Goal: Transaction & Acquisition: Book appointment/travel/reservation

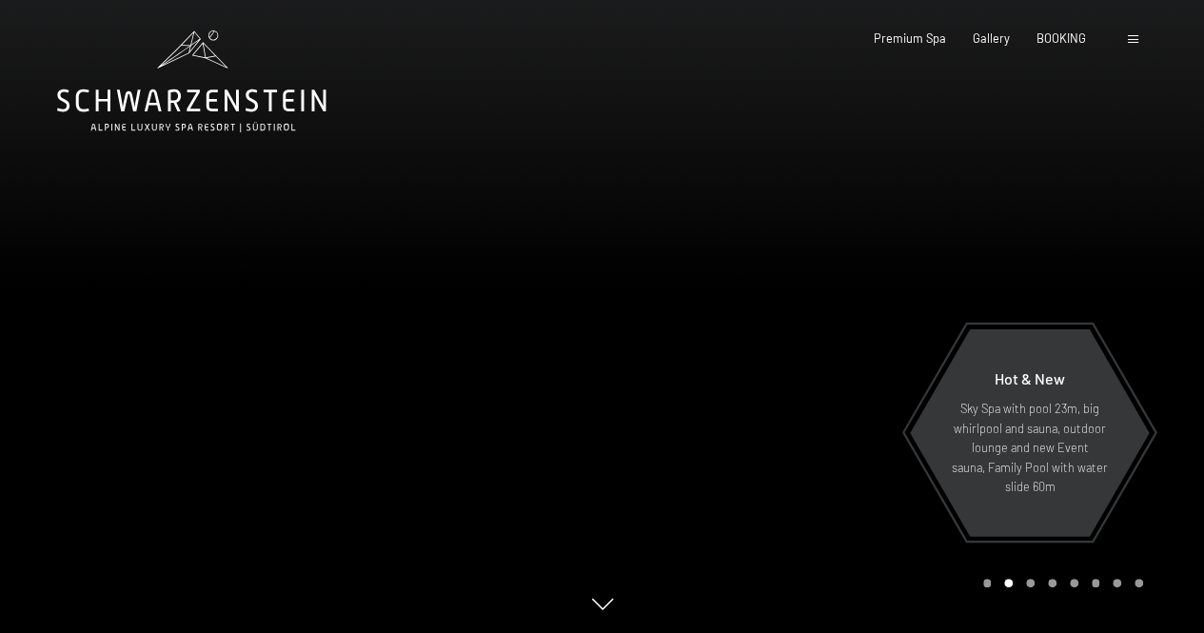
click at [1134, 47] on div at bounding box center [1135, 38] width 15 height 17
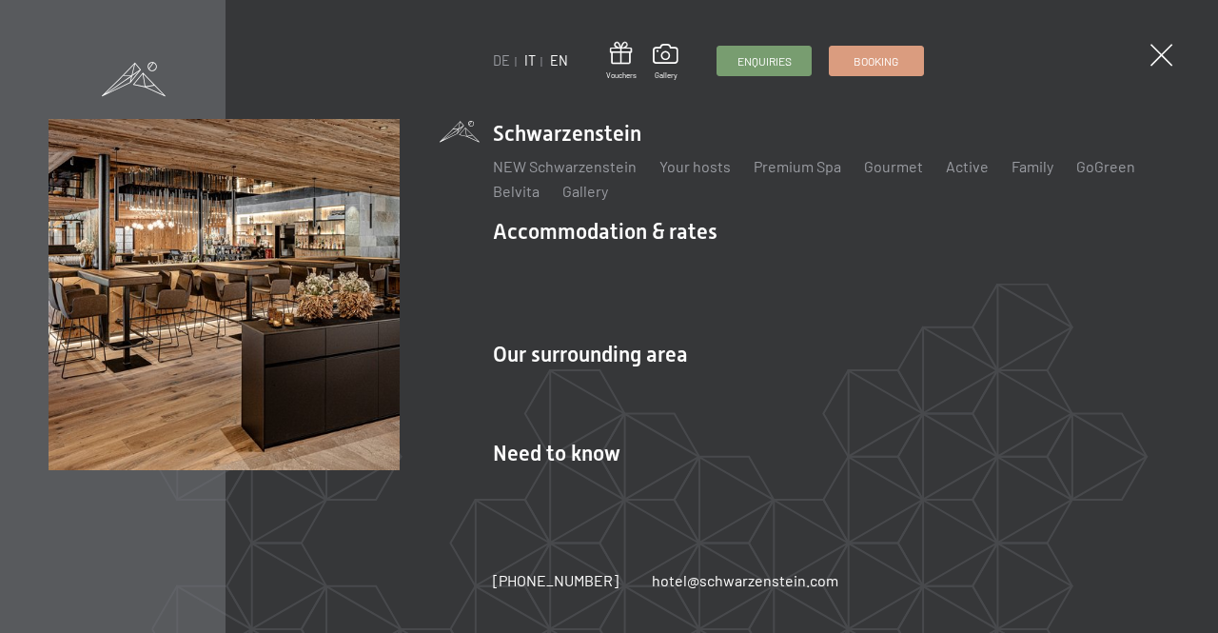
click at [527, 67] on link "IT" at bounding box center [529, 60] width 11 height 16
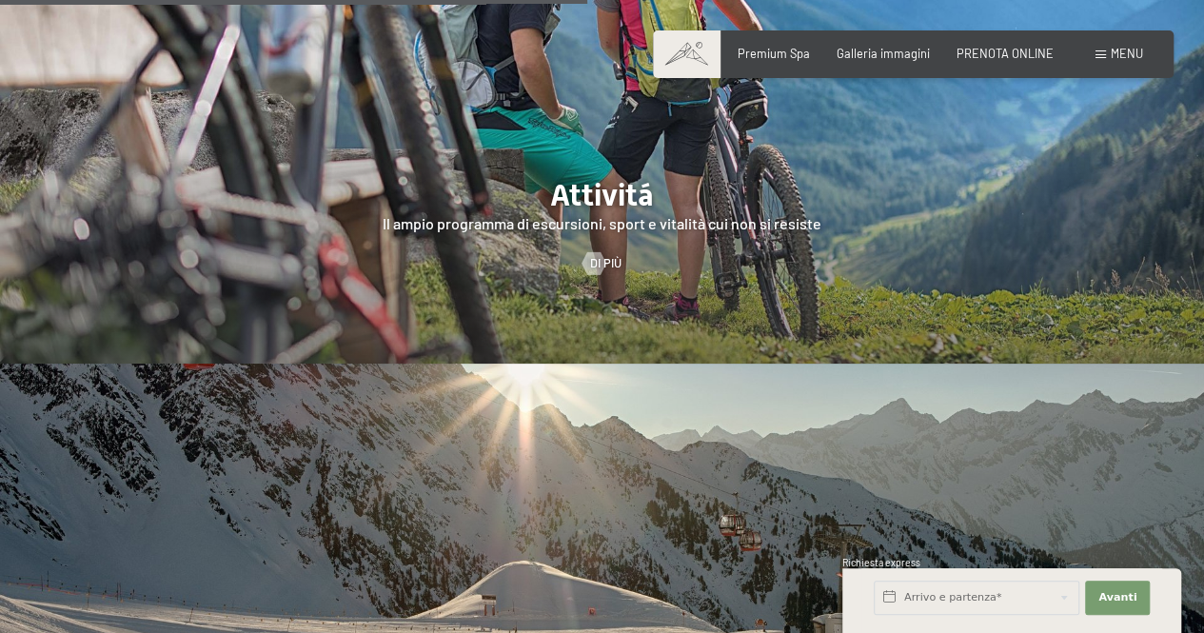
scroll to position [3140, 0]
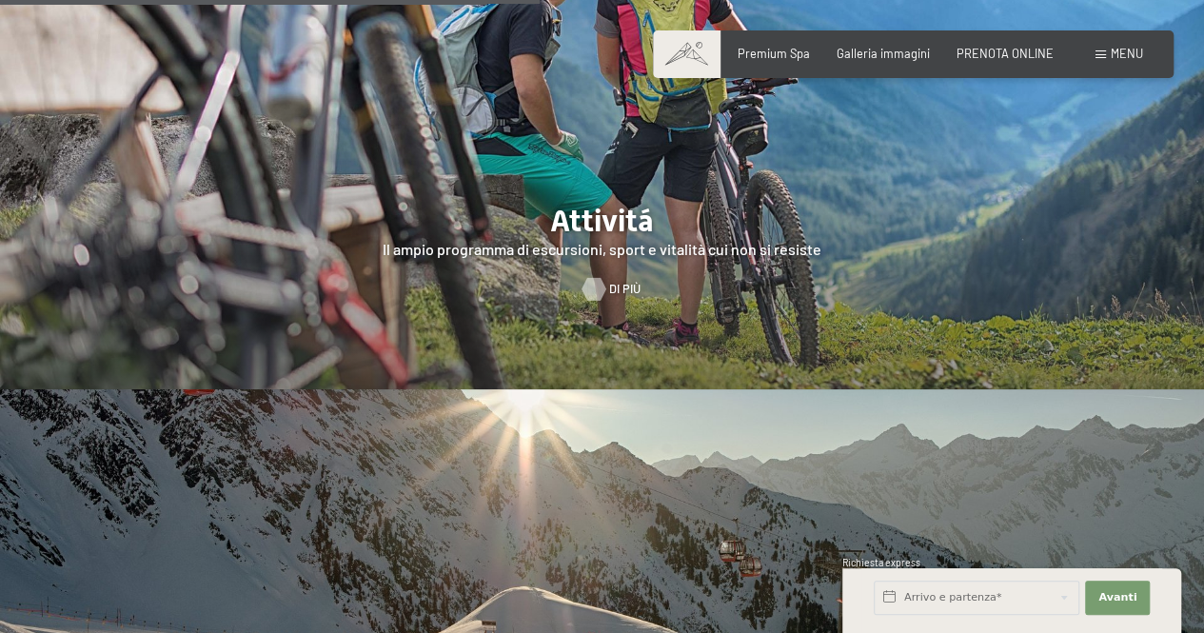
click at [612, 281] on span "Di più" at bounding box center [624, 289] width 31 height 17
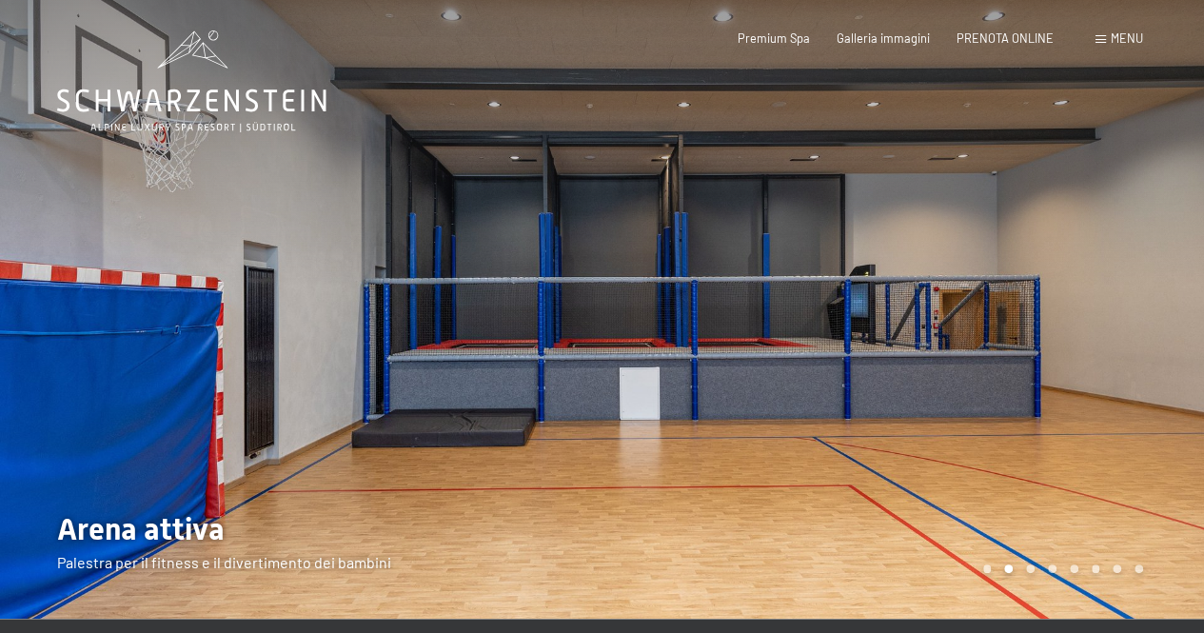
click at [1120, 31] on span "Menu" at bounding box center [1126, 37] width 32 height 15
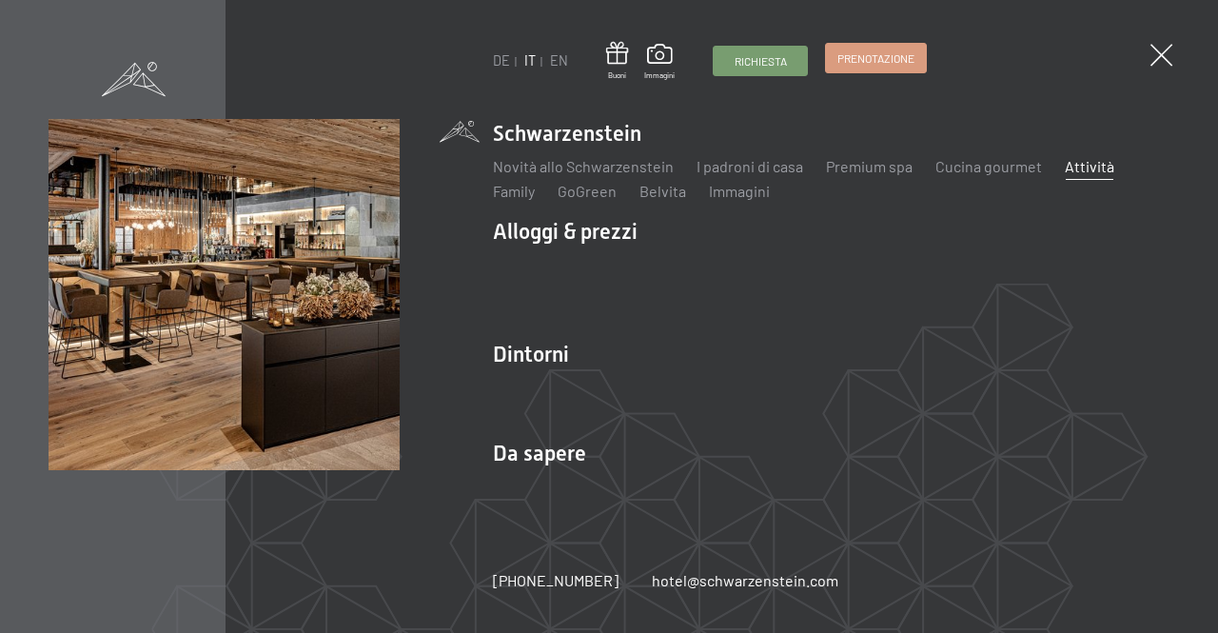
click at [854, 56] on span "Prenotazione" at bounding box center [875, 58] width 77 height 16
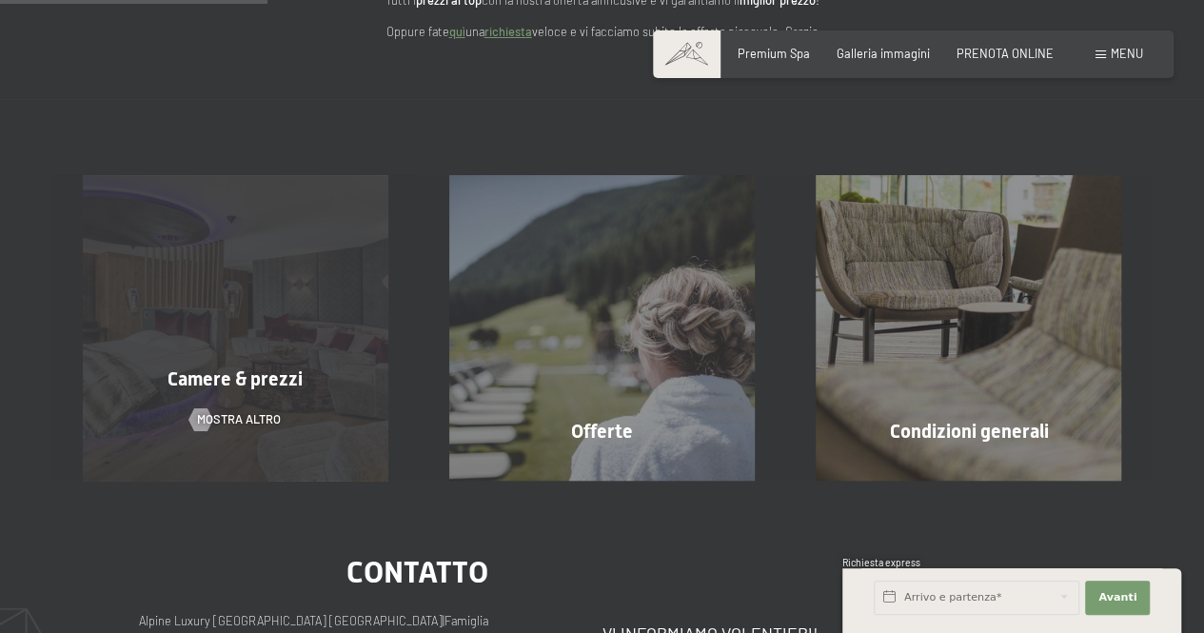
scroll to position [285, 0]
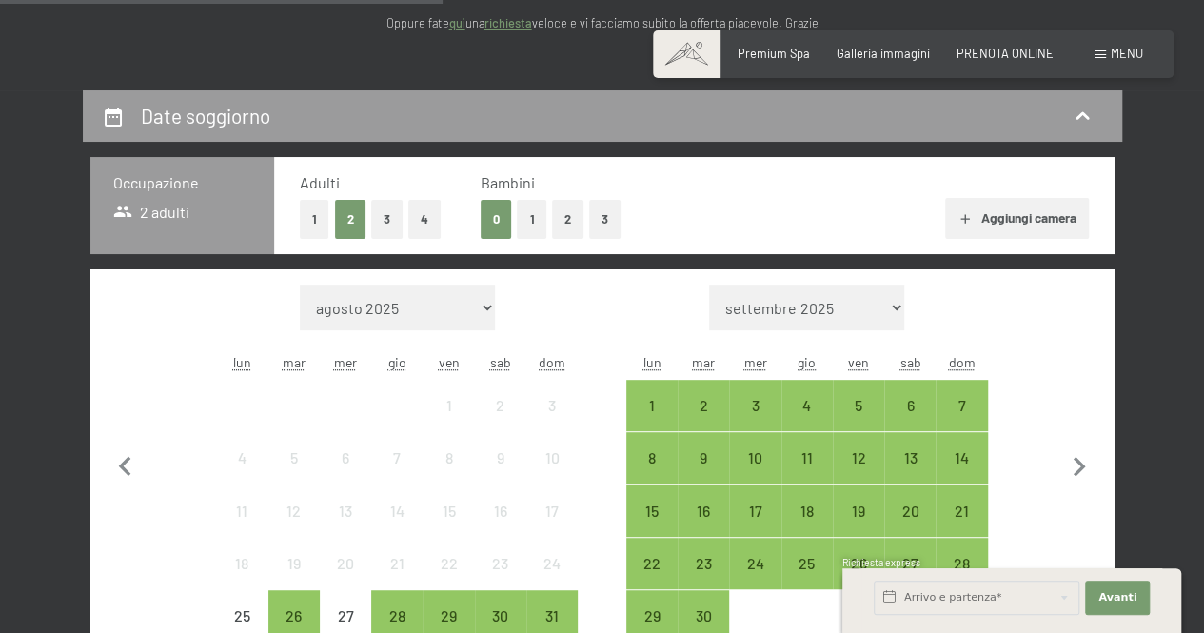
click at [538, 222] on button "1" at bounding box center [531, 219] width 29 height 39
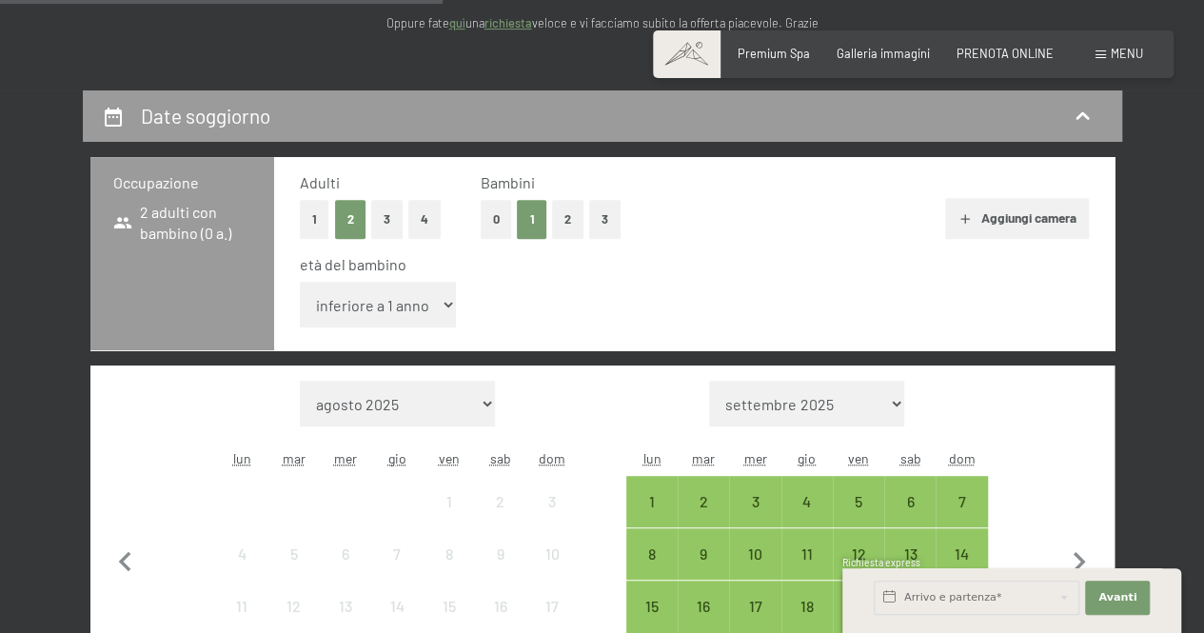
click at [405, 307] on select "inferiore a 1 anno 1 anno 2 anni 3 anni 4 anni 5 anni 6 anni 7 anni 8 anni 9 an…" at bounding box center [378, 305] width 157 height 46
select select "6"
click at [300, 282] on select "inferiore a 1 anno 1 anno 2 anni 3 anni 4 anni 5 anni 6 anni 7 anni 8 anni 9 an…" at bounding box center [378, 305] width 157 height 46
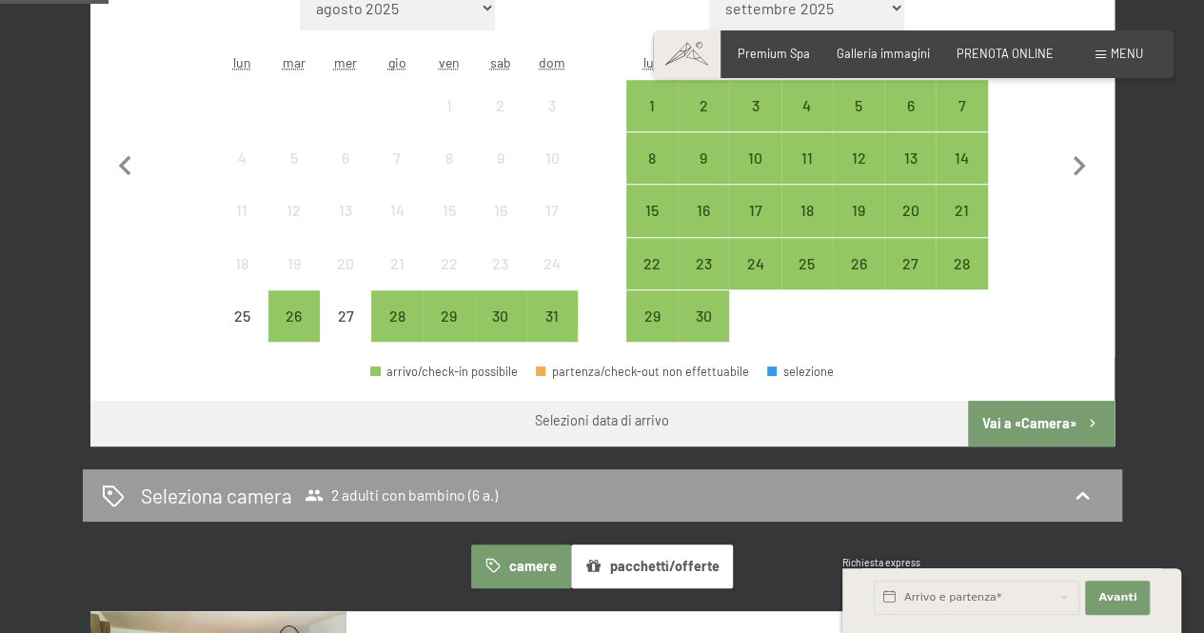
scroll to position [571, 0]
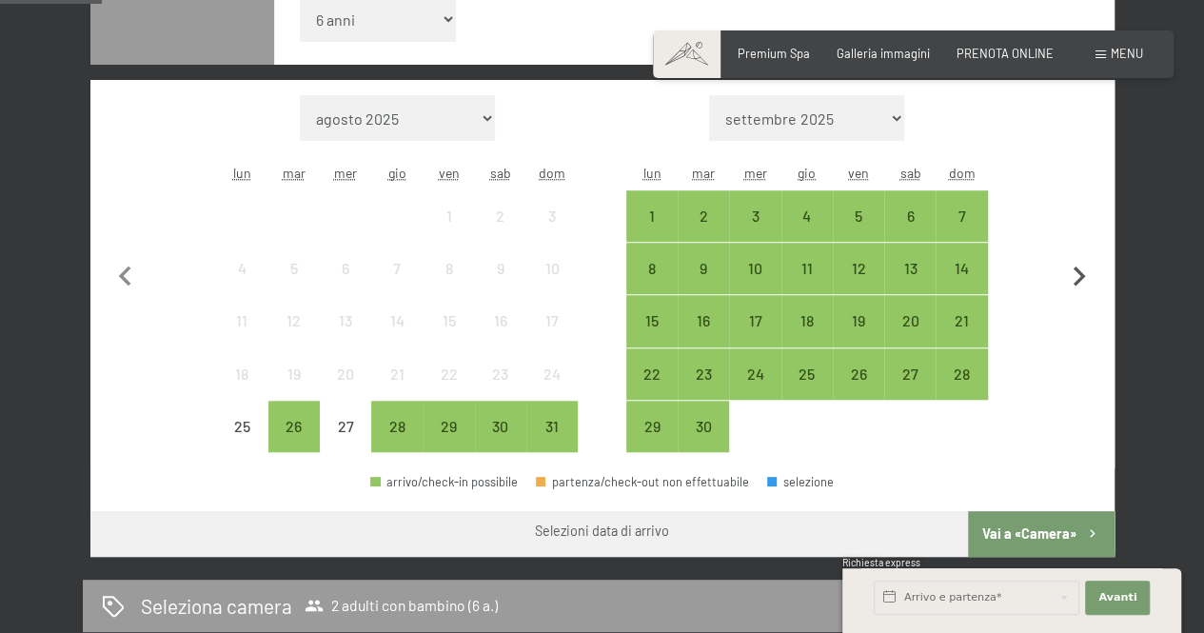
click at [1082, 272] on icon "button" at bounding box center [1079, 277] width 40 height 40
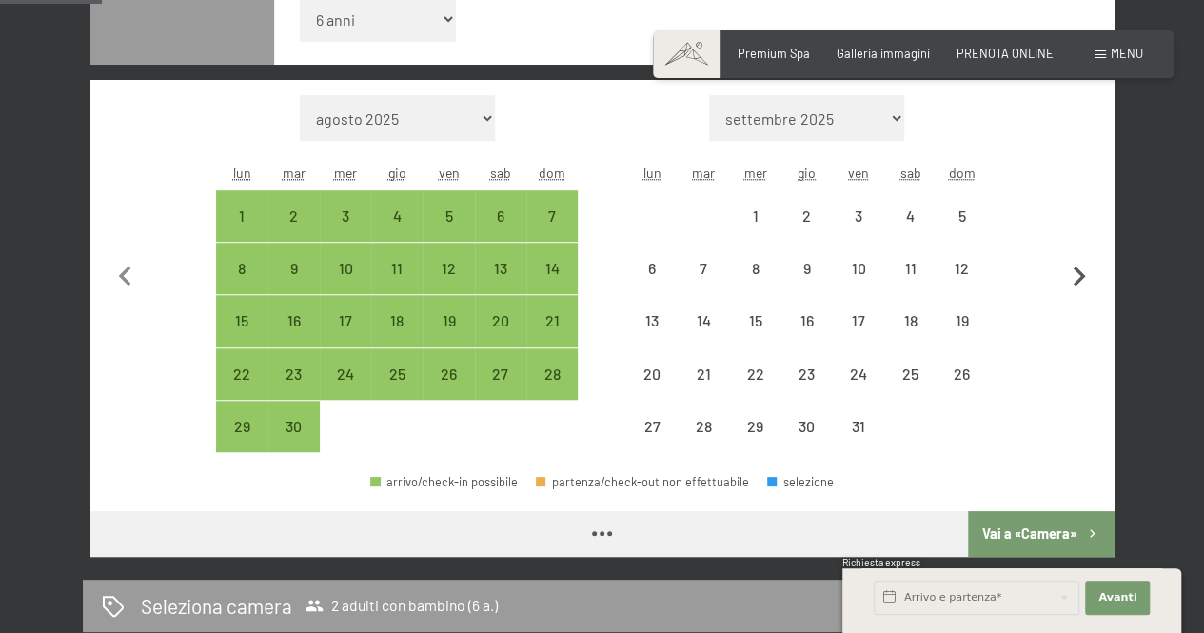
click at [1082, 272] on icon "button" at bounding box center [1079, 277] width 40 height 40
select select "2025-11-01"
select select "2025-12-01"
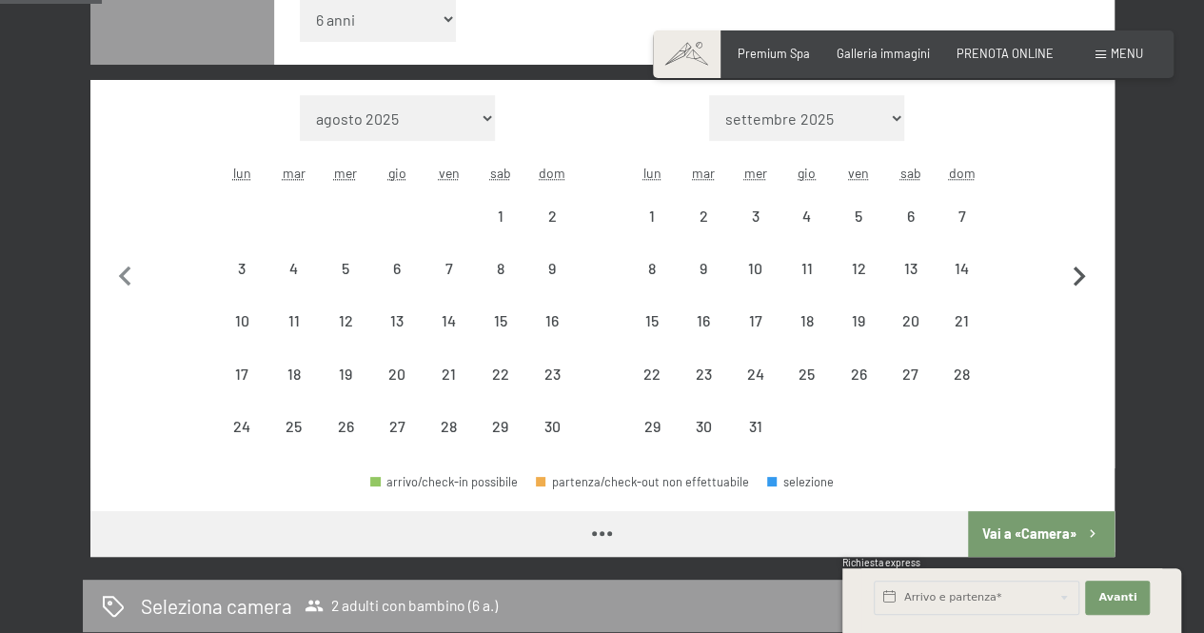
click at [1082, 272] on icon "button" at bounding box center [1079, 277] width 40 height 40
select select "2025-12-01"
select select "2026-01-01"
click at [1082, 272] on icon "button" at bounding box center [1079, 277] width 40 height 40
select select "2026-01-01"
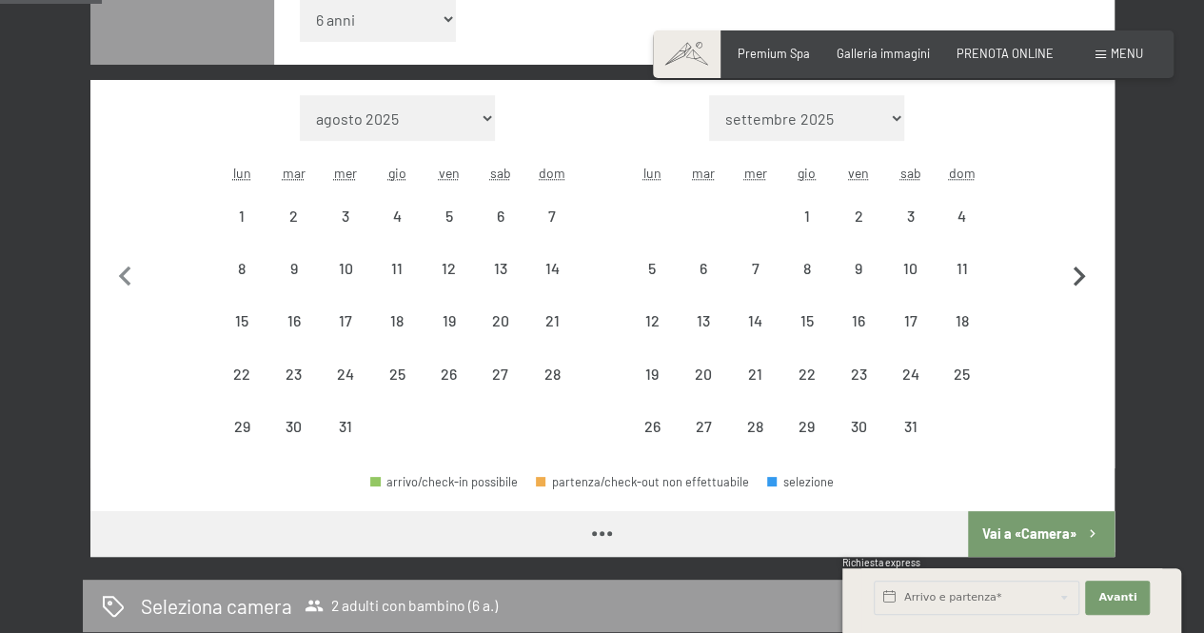
select select "2026-02-01"
click at [1082, 272] on icon "button" at bounding box center [1079, 277] width 40 height 40
select select "2026-02-01"
select select "2026-03-01"
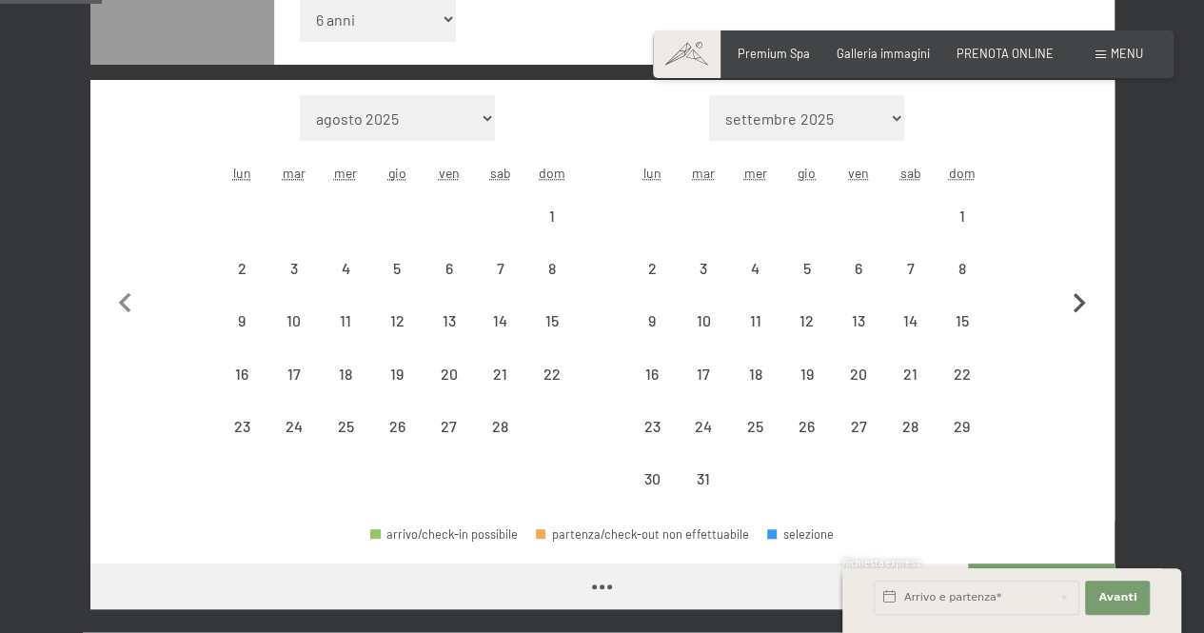
click at [1082, 272] on button "button" at bounding box center [1079, 300] width 40 height 410
select select "2026-03-01"
select select "2026-04-01"
select select "2026-03-01"
select select "2026-04-01"
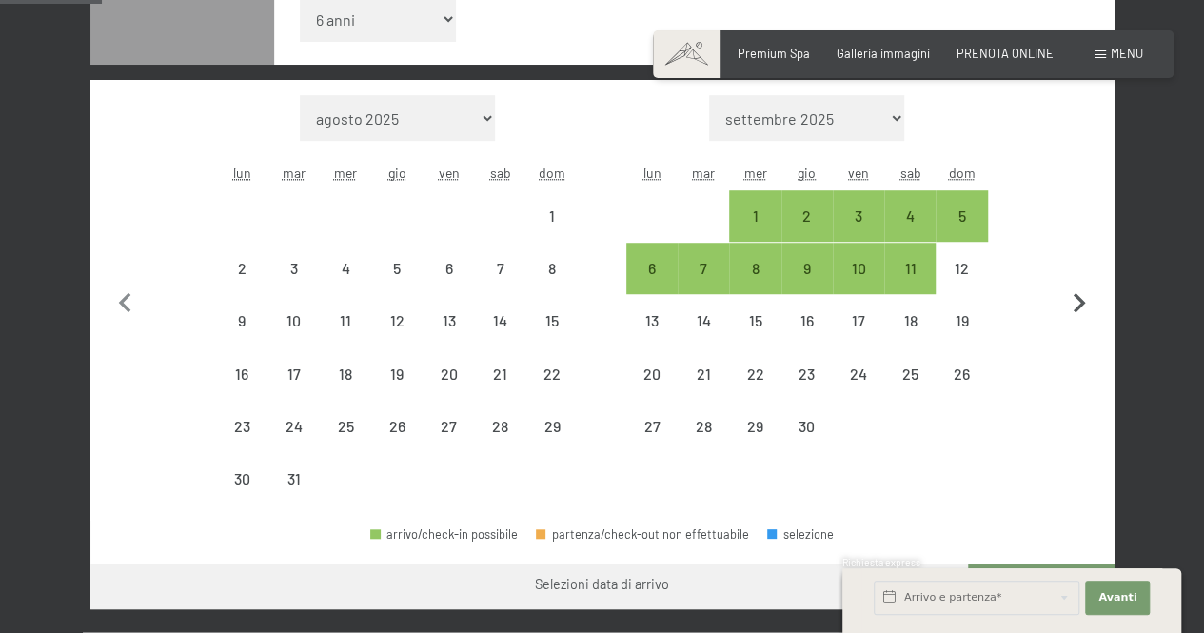
select select "2026-03-01"
select select "2026-04-01"
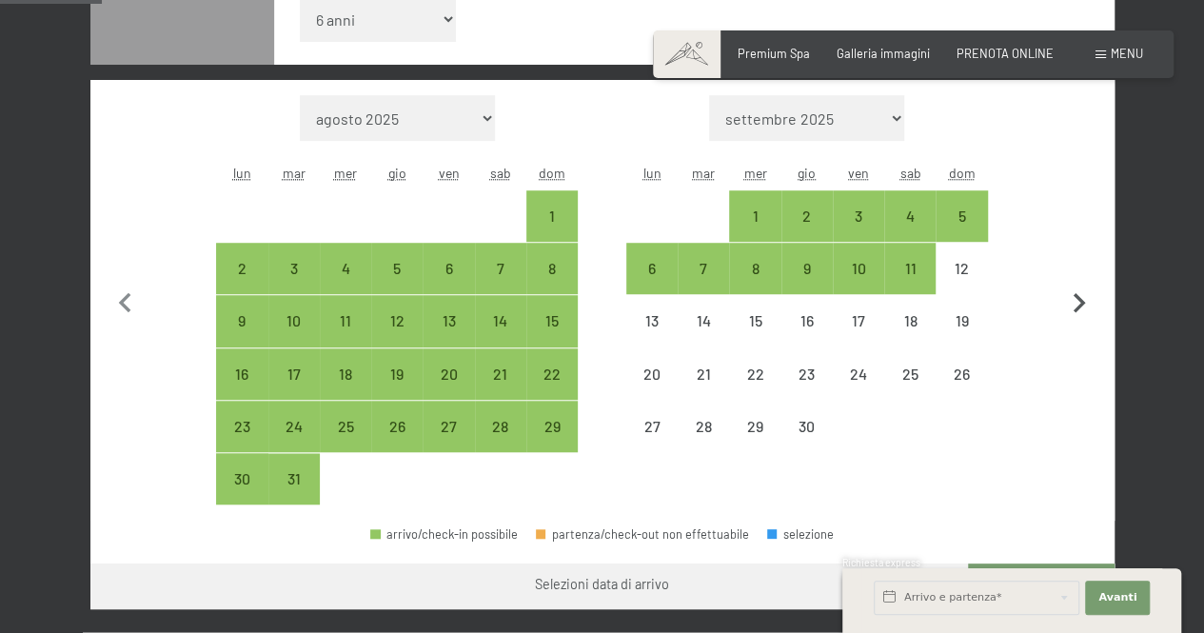
click at [1072, 302] on icon "button" at bounding box center [1079, 304] width 40 height 40
select select "2026-04-01"
select select "2026-05-01"
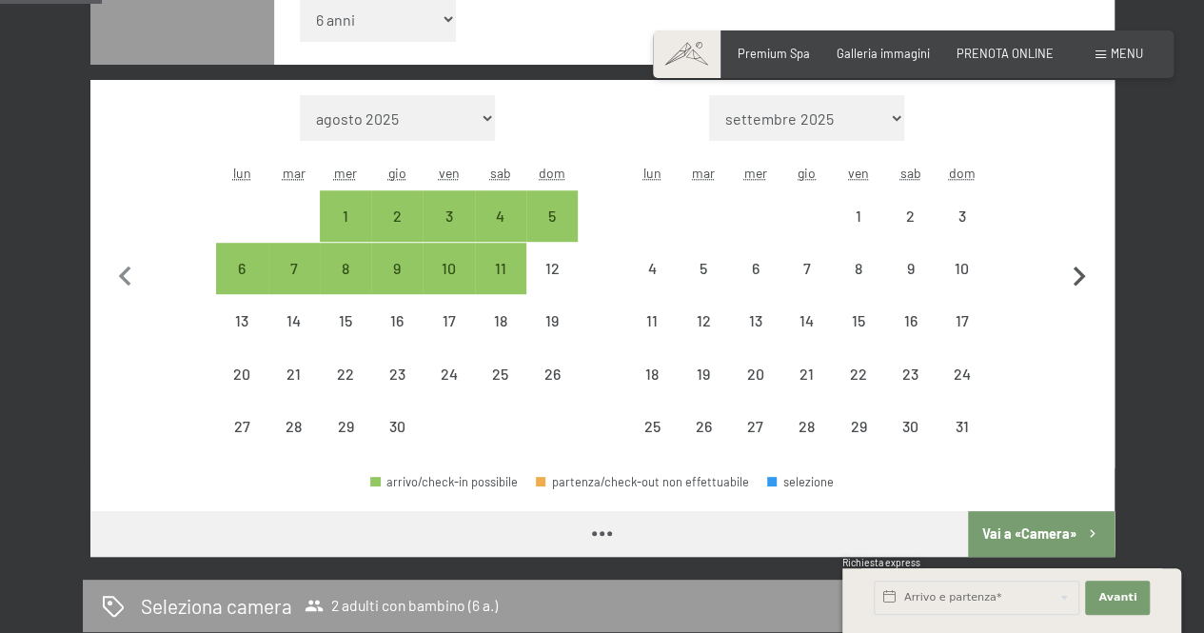
click at [1072, 302] on button "button" at bounding box center [1079, 274] width 40 height 358
select select "2026-05-01"
select select "2026-06-01"
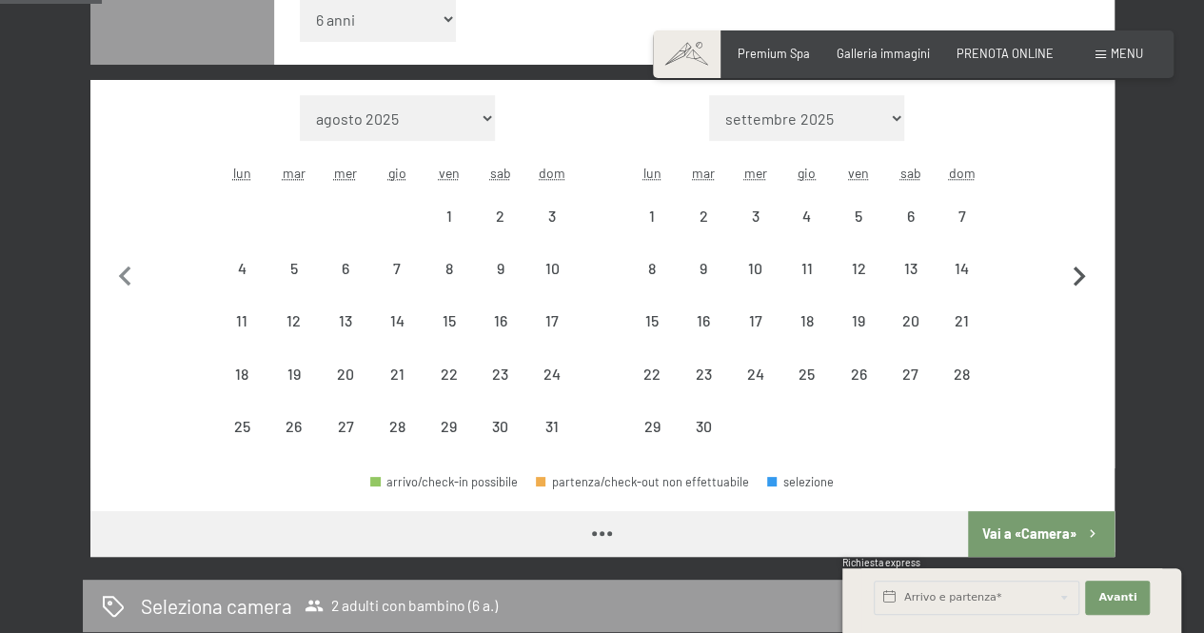
select select "2026-05-01"
select select "2026-06-01"
select select "2026-05-01"
select select "2026-06-01"
click at [1079, 274] on icon "button" at bounding box center [1079, 276] width 12 height 20
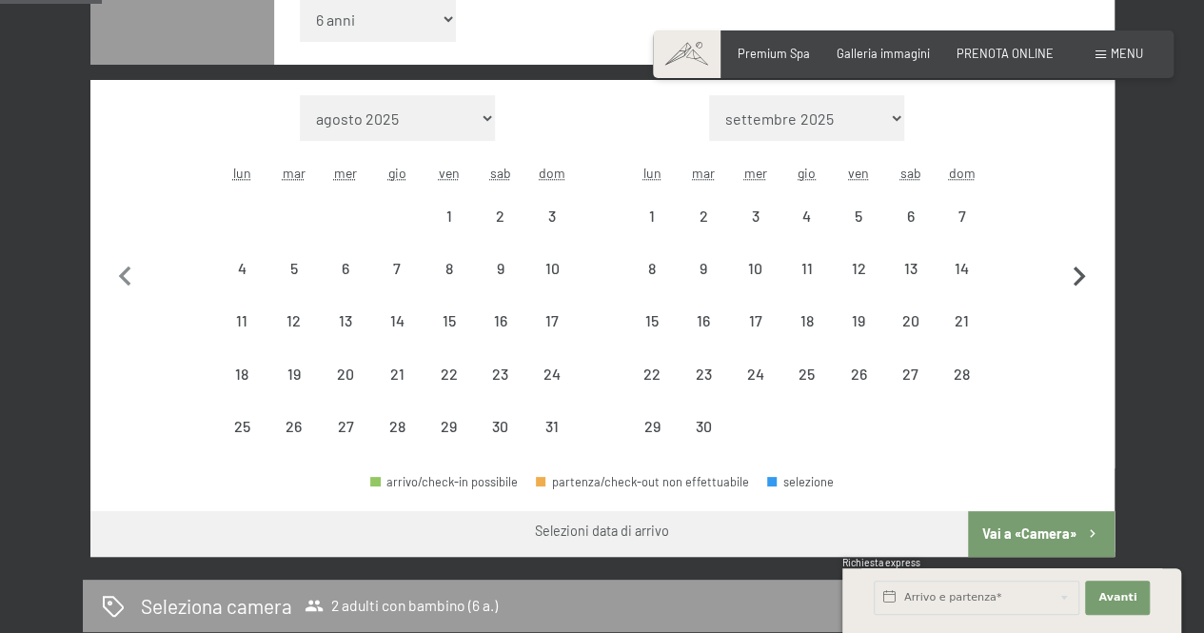
select select "2026-06-01"
select select "2026-07-01"
select select "2026-06-01"
select select "2026-07-01"
